Goal: Transaction & Acquisition: Purchase product/service

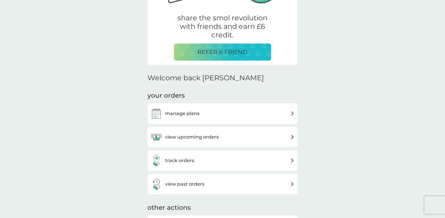
scroll to position [115, 0]
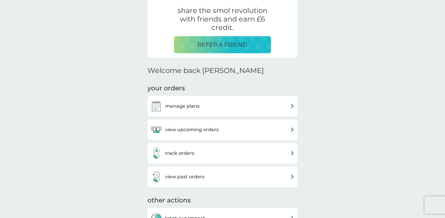
click at [210, 103] on div "manage plans" at bounding box center [222, 106] width 144 height 12
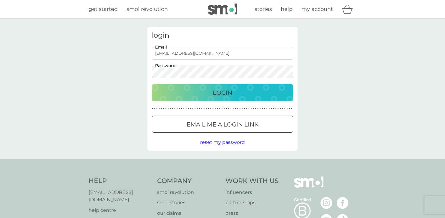
click at [230, 55] on input "dom+single@smolproducts.com" at bounding box center [222, 53] width 141 height 13
click at [233, 51] on input "dom+single@smolproducts.com" at bounding box center [222, 53] width 141 height 13
click at [173, 52] on input "dom+single@smolproducts.com" at bounding box center [222, 53] width 141 height 13
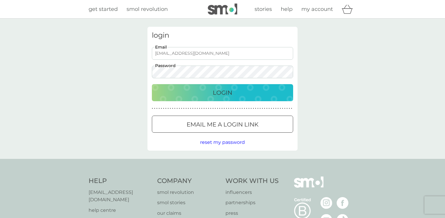
click at [185, 56] on input "dom+@smolproducts.com" at bounding box center [222, 53] width 141 height 13
click at [201, 56] on input "dom+@smolproducts.com" at bounding box center [222, 53] width 141 height 13
click at [205, 53] on input "dom" at bounding box center [222, 53] width 141 height 13
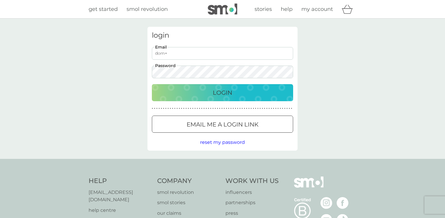
click at [191, 54] on input "dom+" at bounding box center [222, 53] width 141 height 13
type input "dom+21@smolproducts.com"
click at [209, 104] on div "login dom+21@smolproducts.com Email Password Login ● ● ● ● ● ● ● ● ● ● ● ● ● ● …" at bounding box center [223, 89] width 150 height 124
click at [209, 96] on div "Login" at bounding box center [223, 92] width 130 height 9
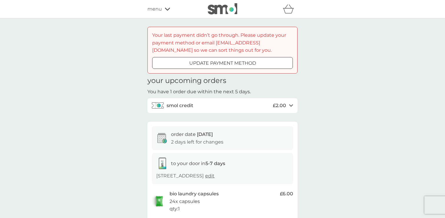
click at [159, 5] on div "refer a friend & you BOTH save smol impact smol shop your smol plans your upcom…" at bounding box center [223, 9] width 150 height 12
click at [159, 12] on span "menu" at bounding box center [155, 9] width 14 height 8
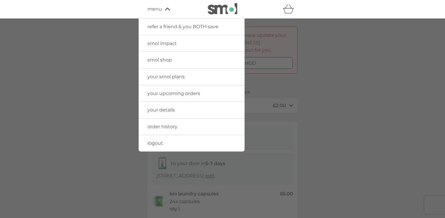
click at [166, 59] on span "smol shop" at bounding box center [160, 60] width 24 height 6
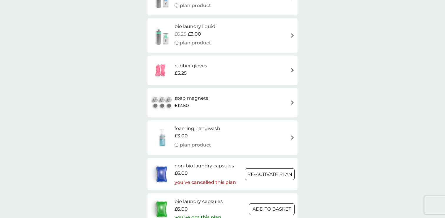
scroll to position [829, 0]
click at [224, 134] on div "foaming handwash £3.00 plan product" at bounding box center [201, 137] width 52 height 26
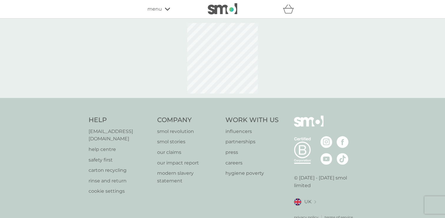
select select "119"
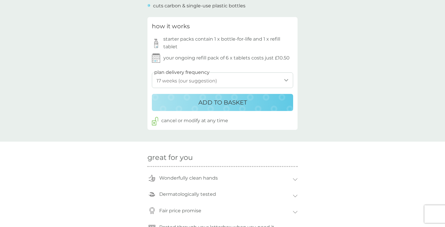
scroll to position [303, 0]
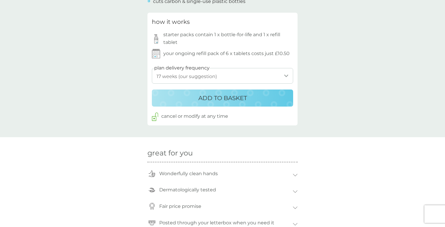
click at [245, 96] on p "ADD TO BASKET" at bounding box center [222, 97] width 49 height 9
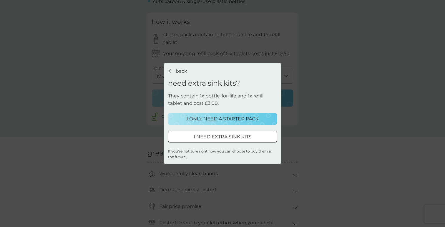
click at [221, 136] on div at bounding box center [222, 137] width 21 height 6
select select "119"
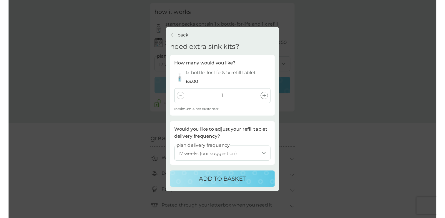
scroll to position [306, 0]
